Goal: Transaction & Acquisition: Purchase product/service

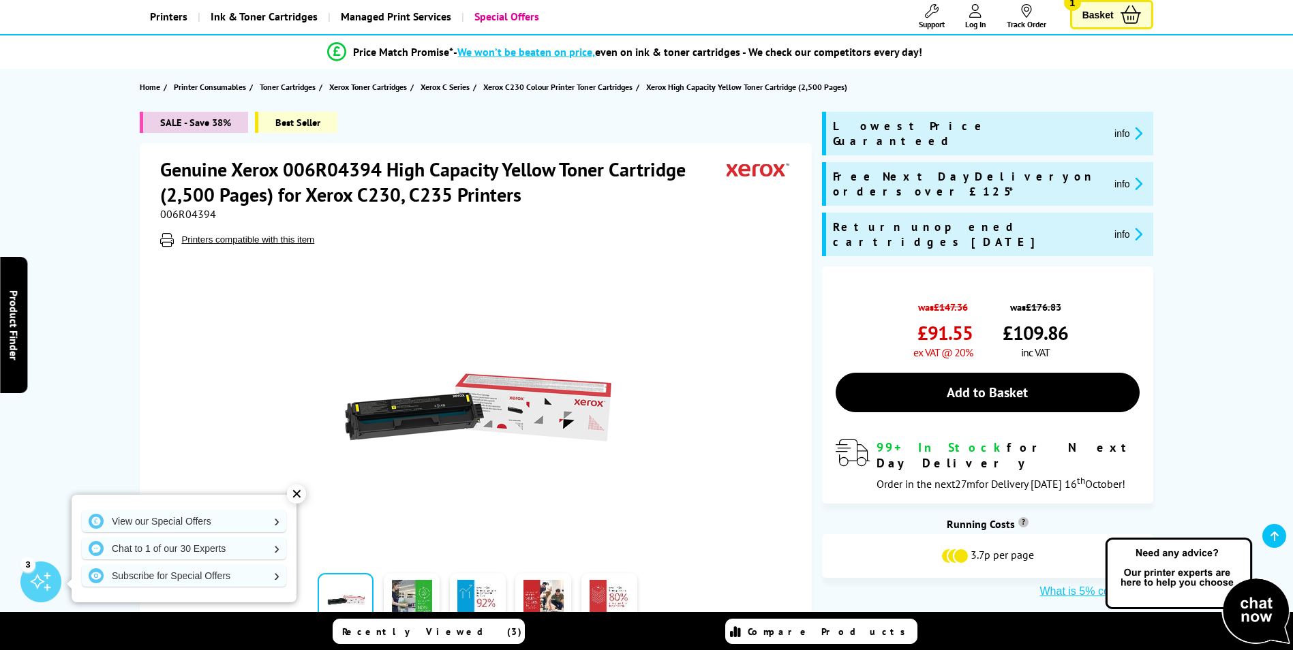
scroll to position [136, 0]
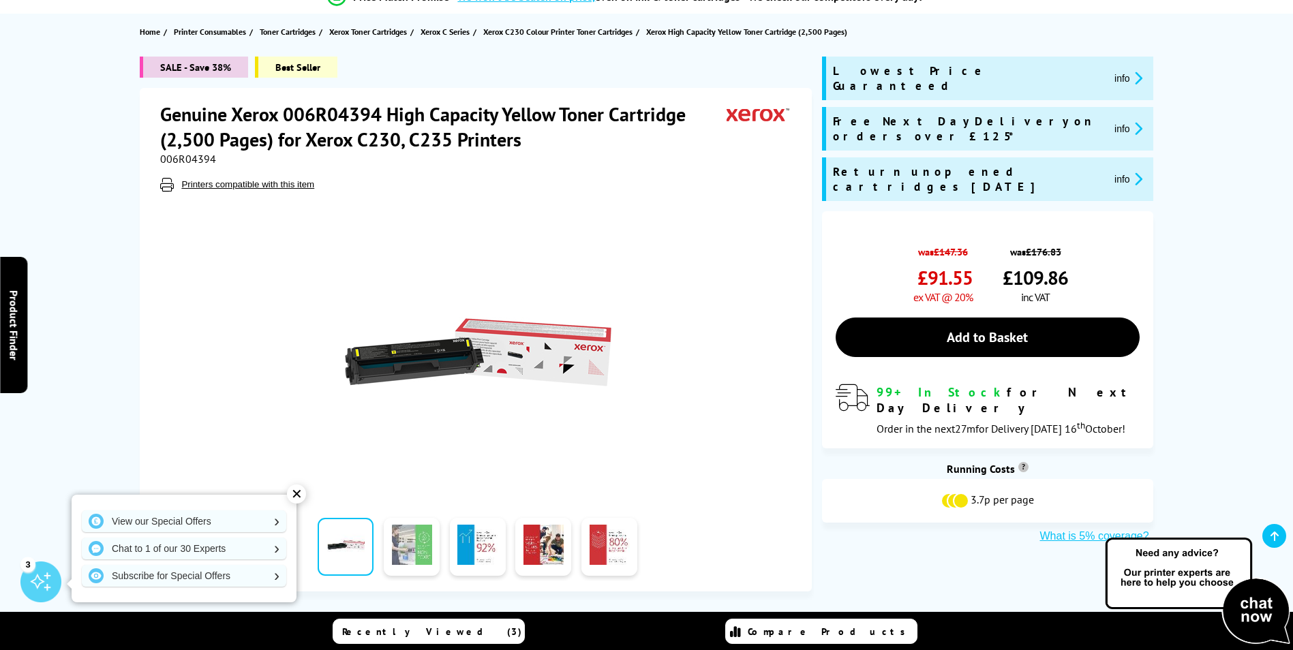
click at [403, 547] on link at bounding box center [412, 547] width 56 height 58
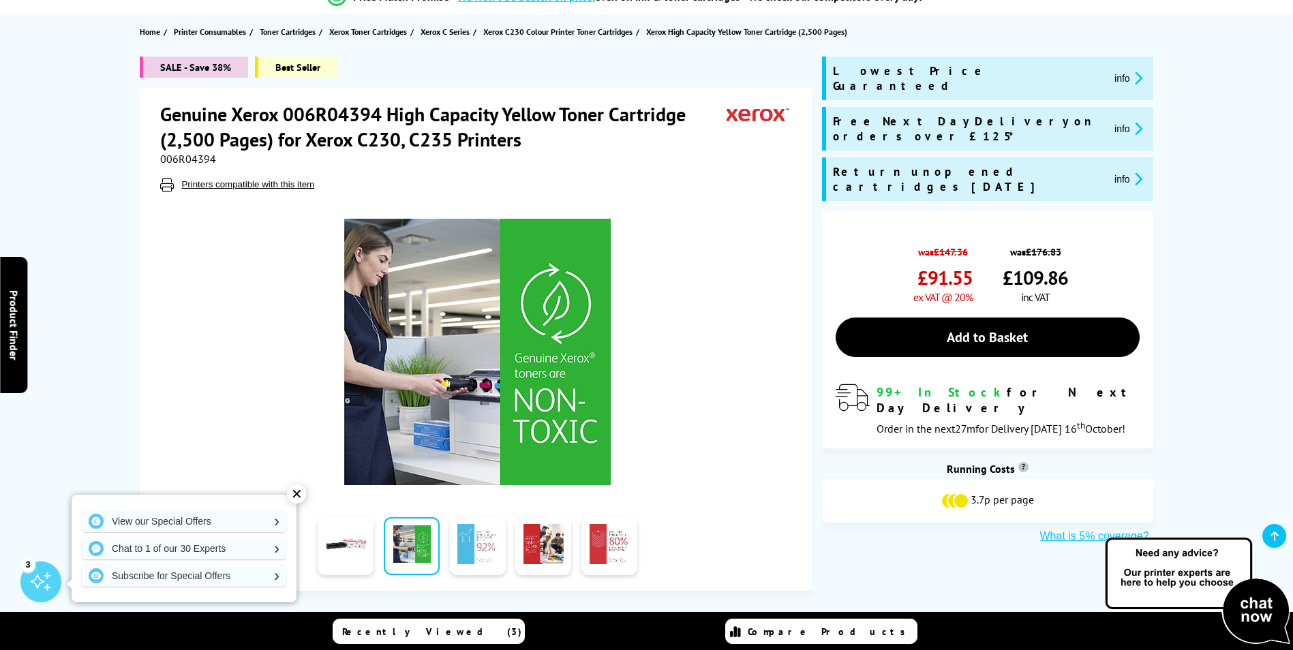
click at [478, 542] on link at bounding box center [478, 546] width 56 height 58
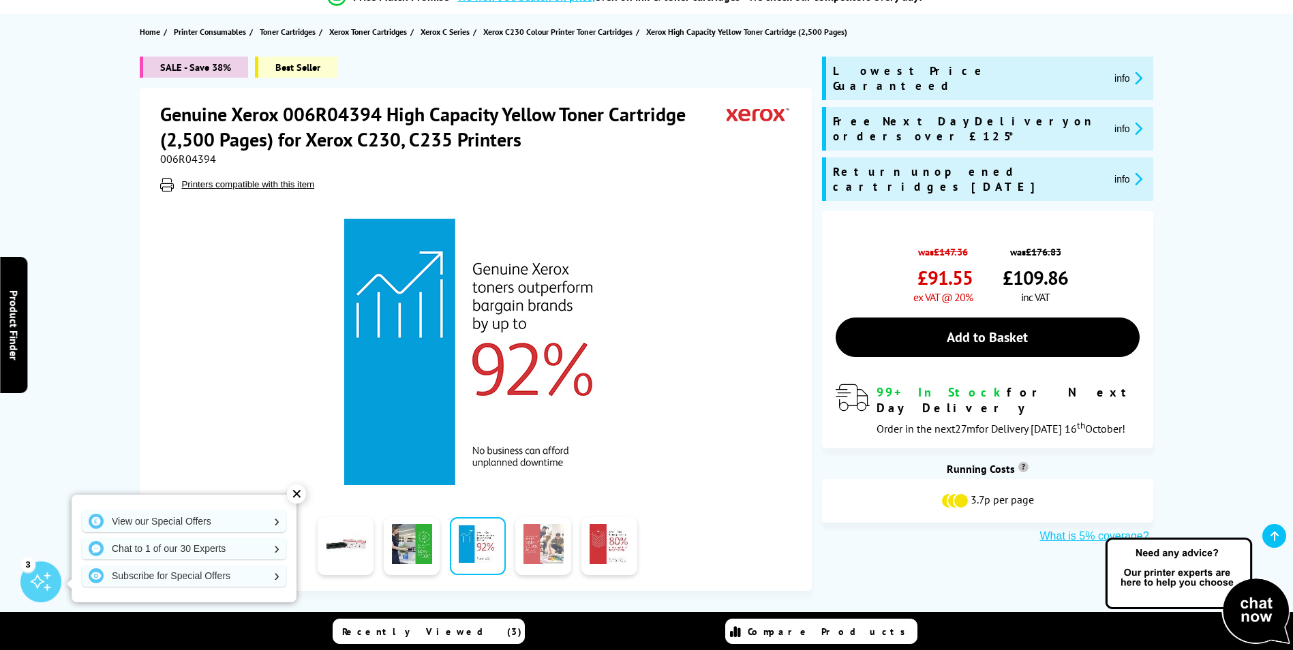
click at [536, 546] on link at bounding box center [543, 546] width 56 height 58
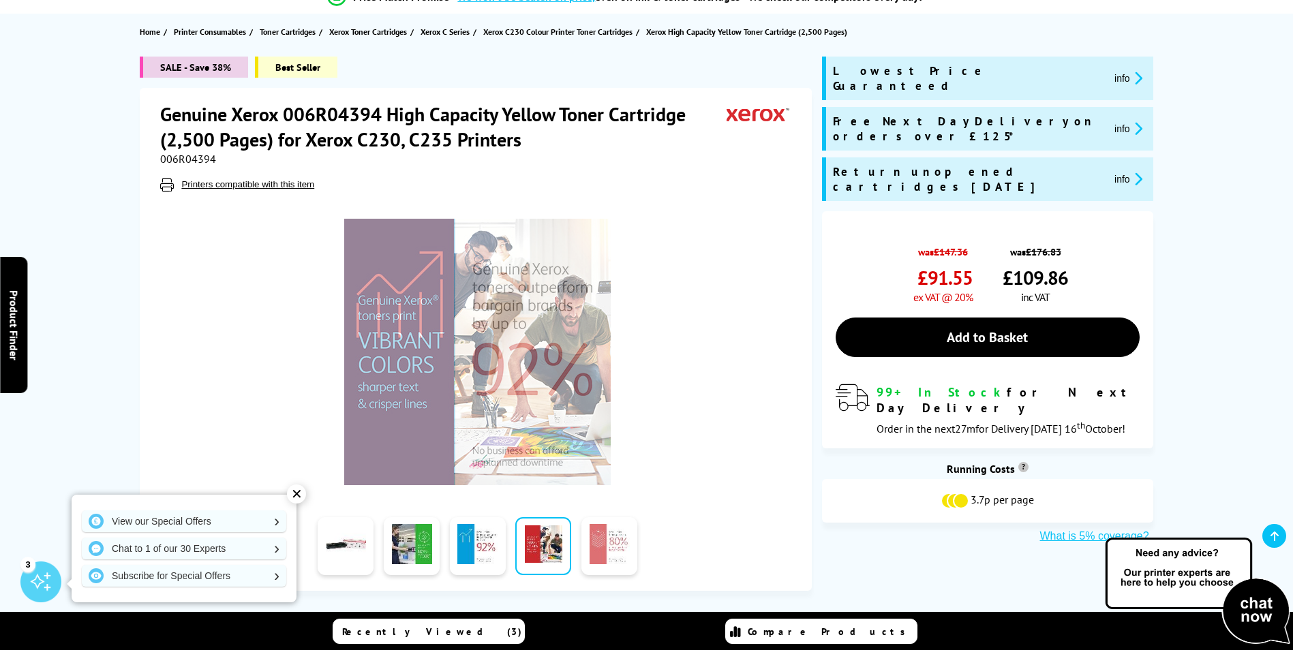
click at [581, 549] on link at bounding box center [609, 546] width 56 height 58
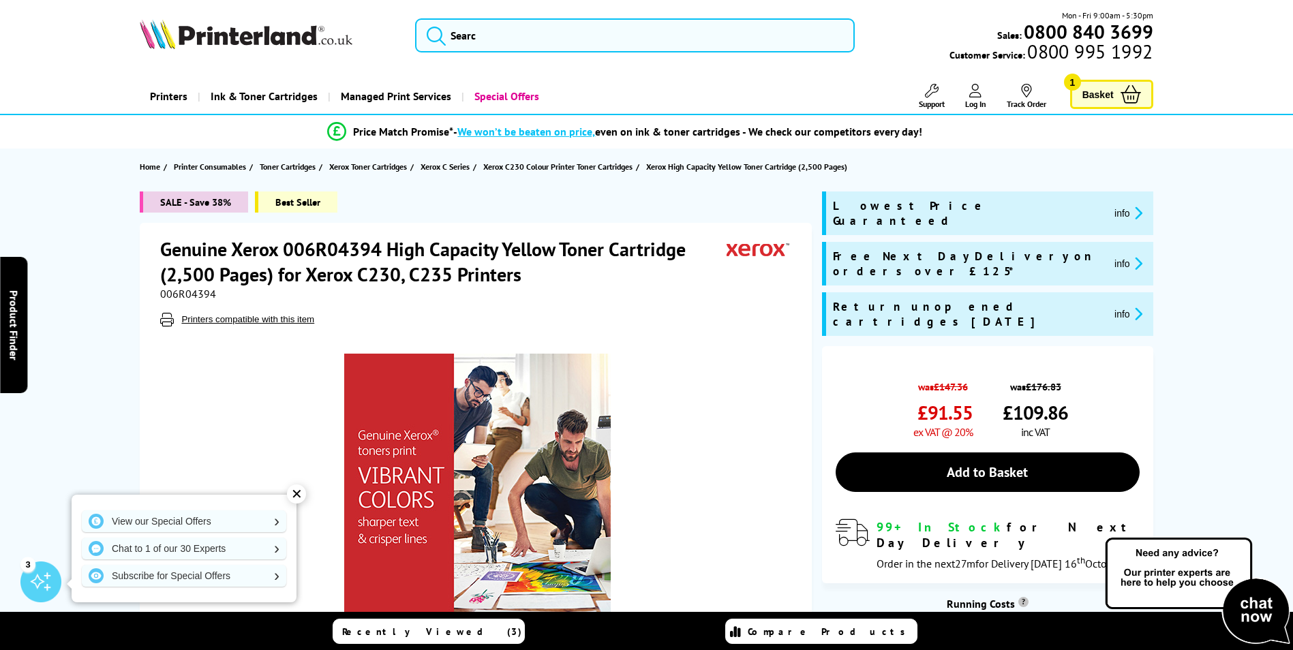
scroll to position [0, 0]
